Goal: Find specific page/section

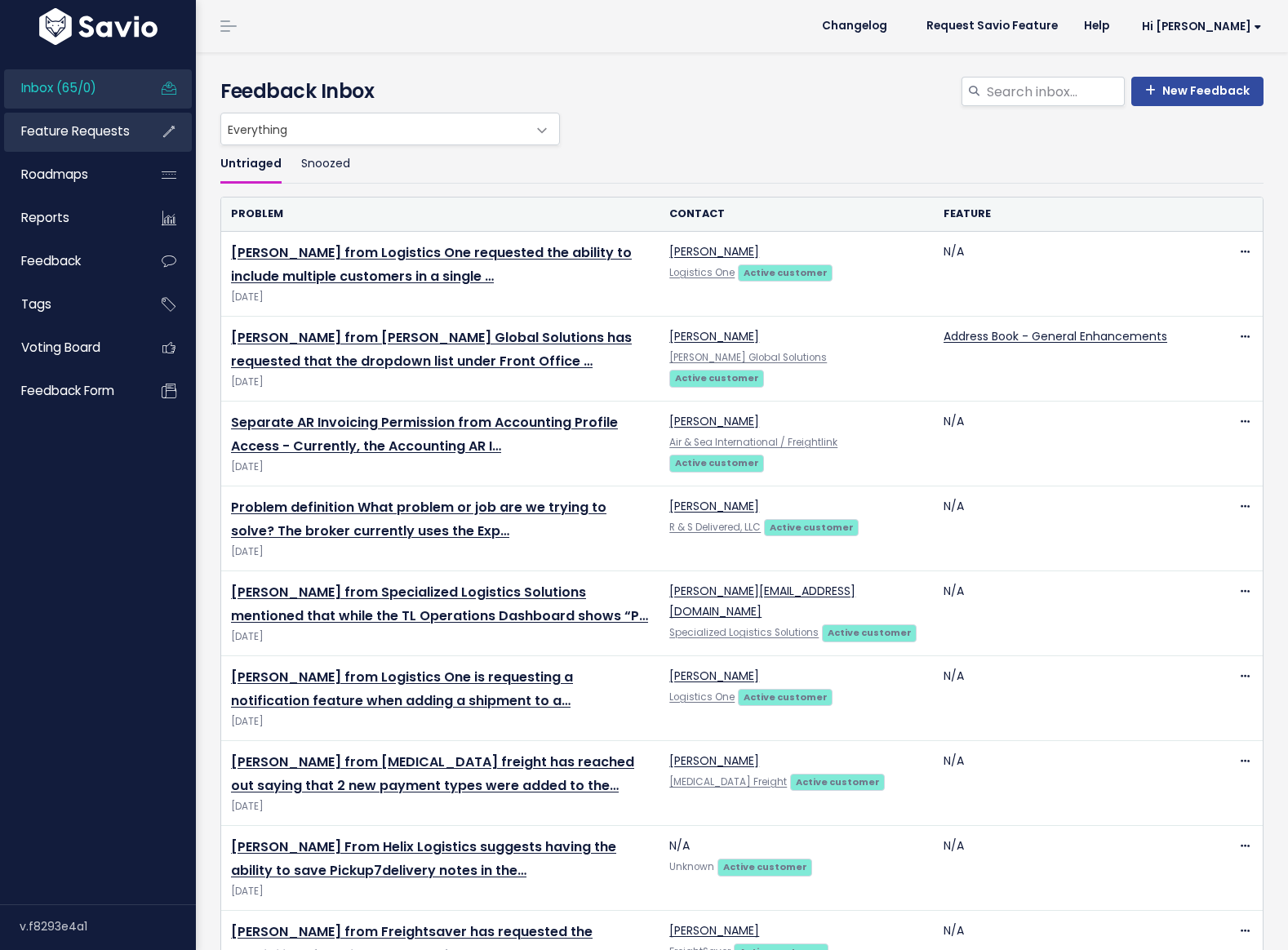
click at [71, 133] on span "Feature Requests" at bounding box center [75, 131] width 109 height 17
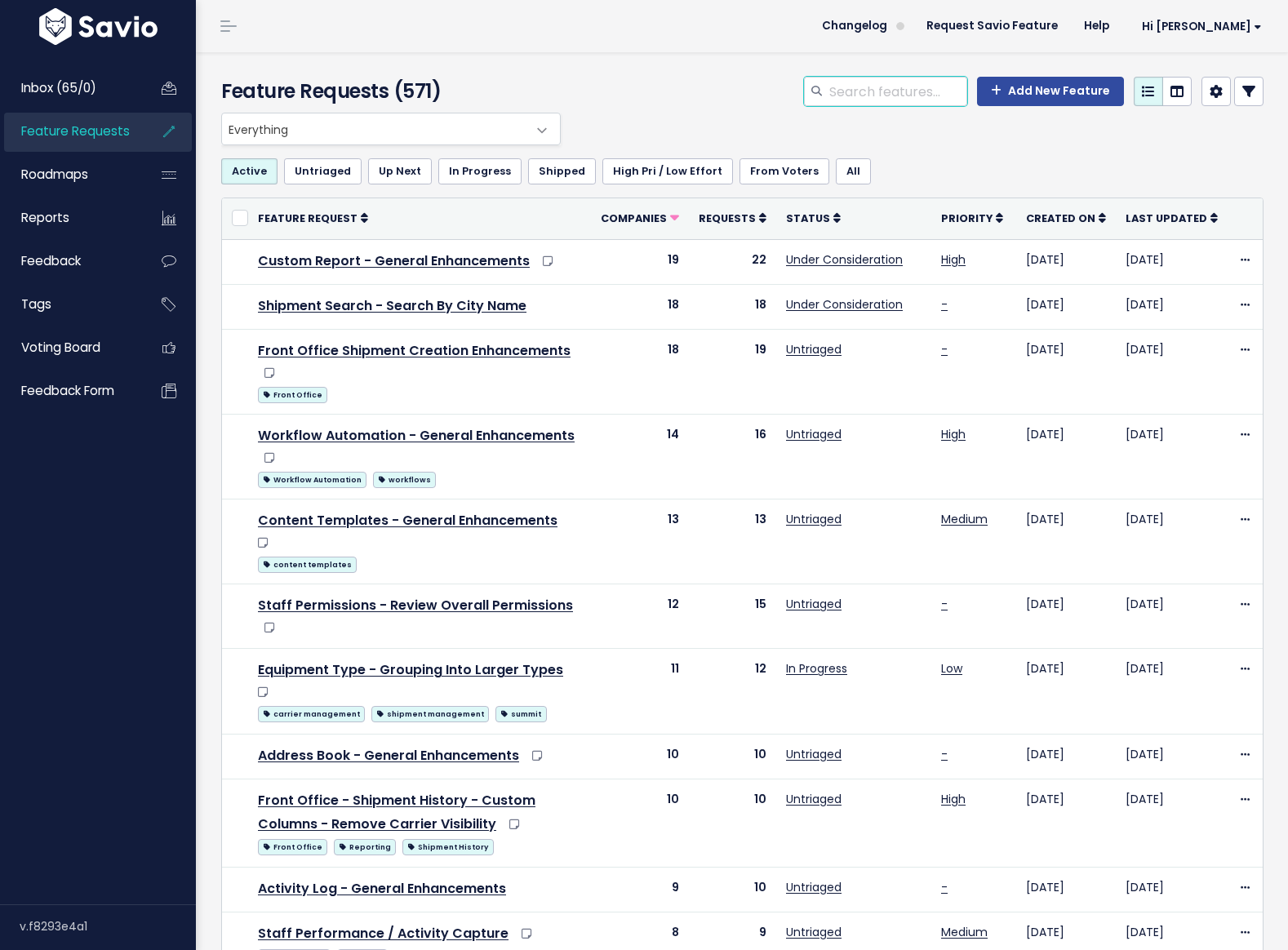
click at [911, 99] on input "search" at bounding box center [898, 92] width 140 height 29
type input "DAT"
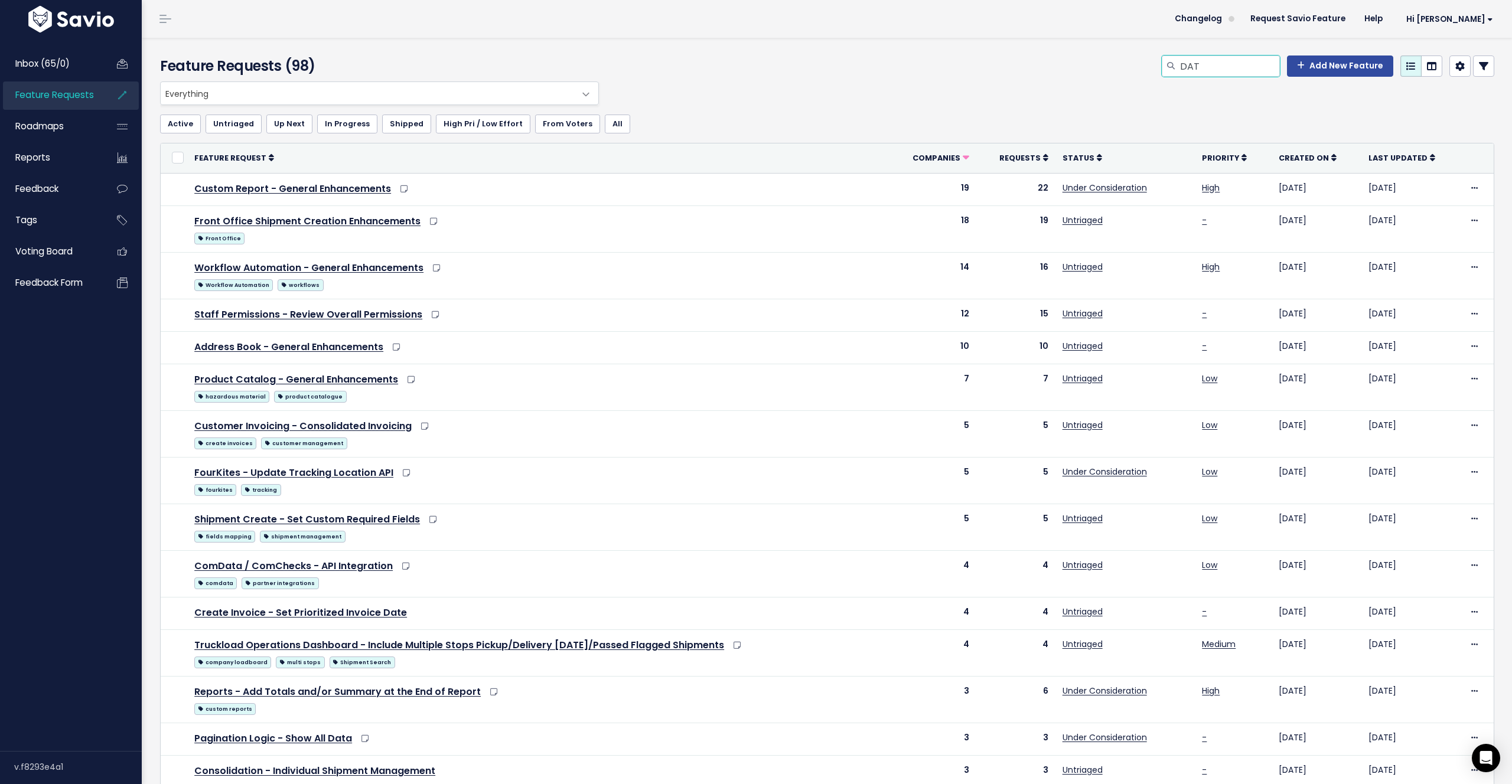
click at [931, 75] on input "DAT" at bounding box center [1229, 66] width 101 height 21
type input "city"
